Goal: Navigation & Orientation: Find specific page/section

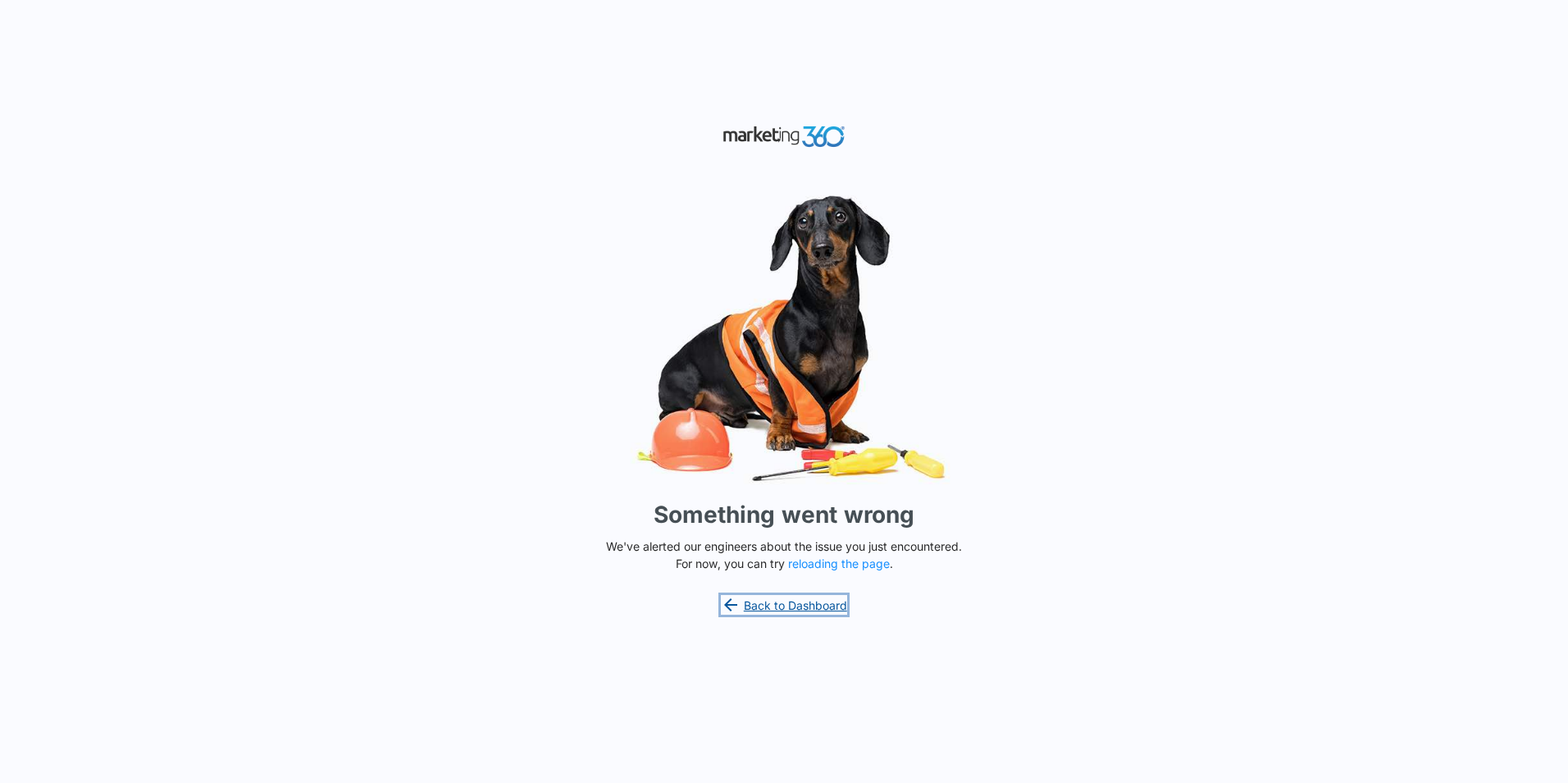
click at [770, 604] on link "Back to Dashboard" at bounding box center [784, 605] width 127 height 20
